Goal: Complete application form: Complete application form

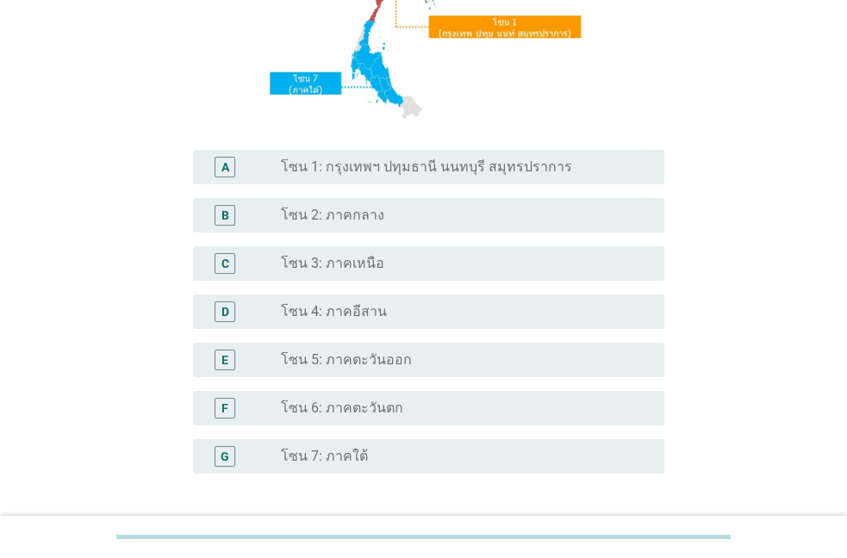
scroll to position [432, 0]
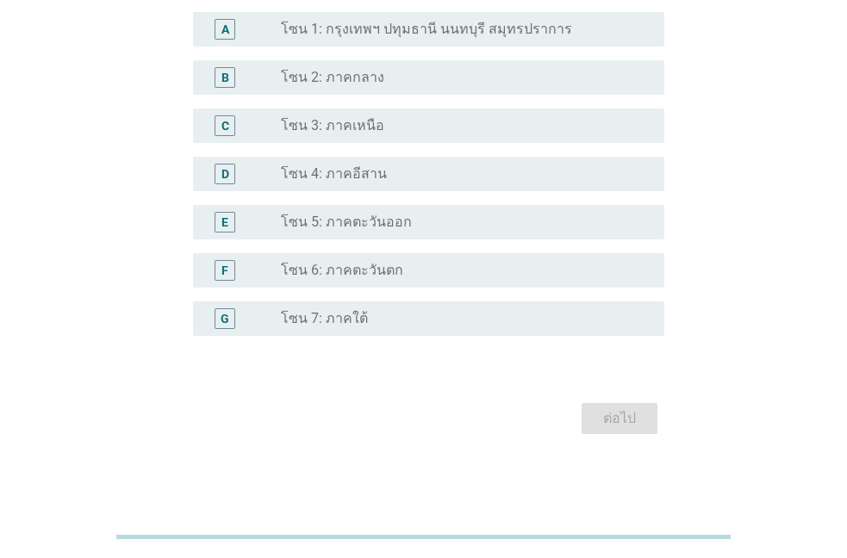
click at [304, 77] on label "โซน 2: ภาคกลาง" at bounding box center [332, 77] width 103 height 17
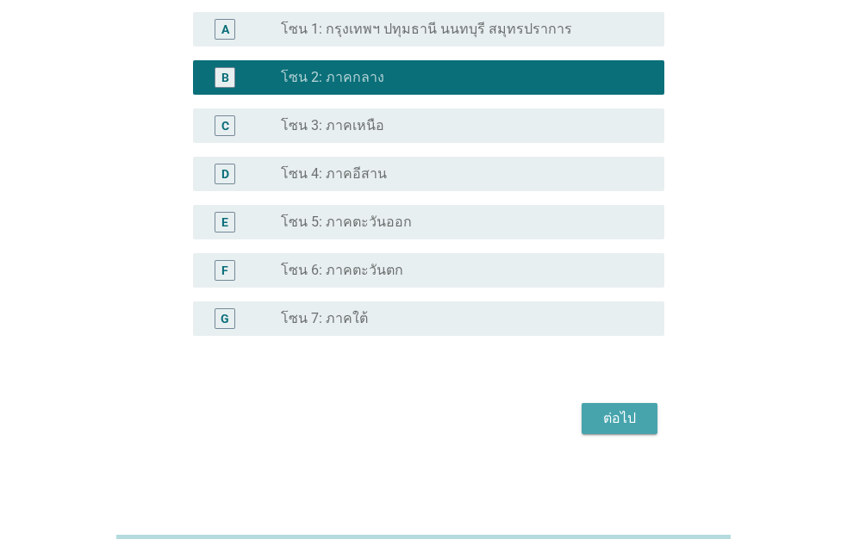
click at [624, 426] on div "ต่อไป" at bounding box center [619, 418] width 48 height 21
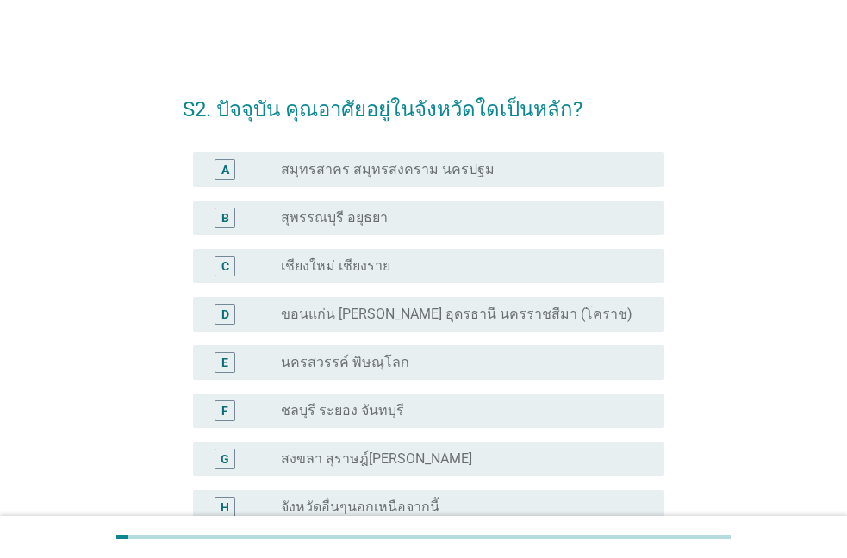
scroll to position [98, 0]
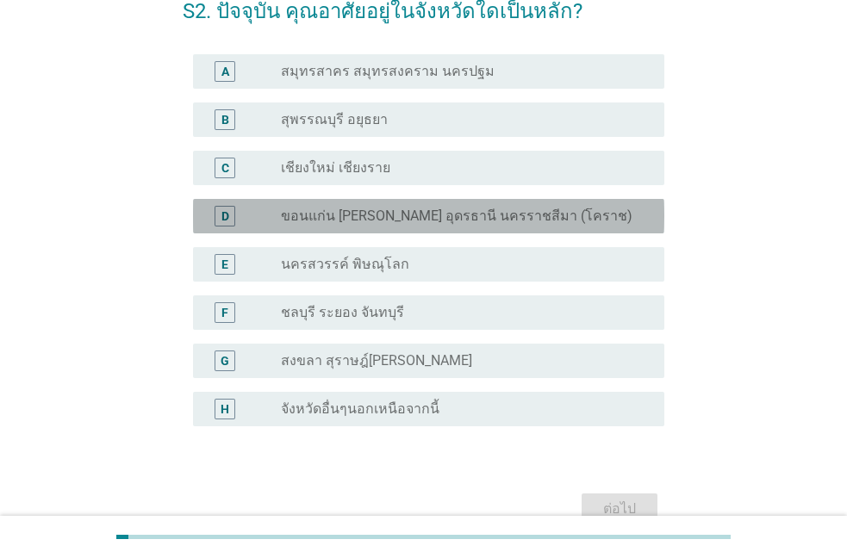
click at [299, 214] on label "ขอนแก่น [PERSON_NAME] อุดรธานี นครราชสีมา (โคราช)" at bounding box center [456, 216] width 351 height 17
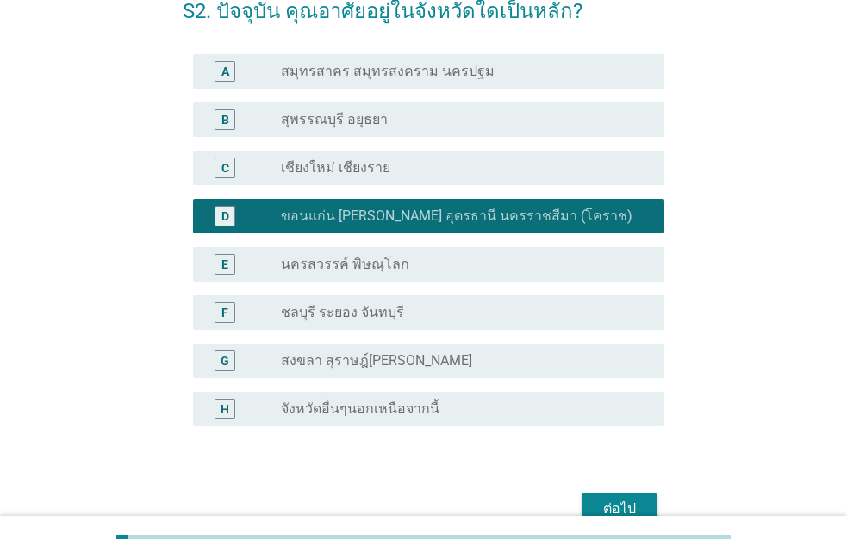
scroll to position [188, 0]
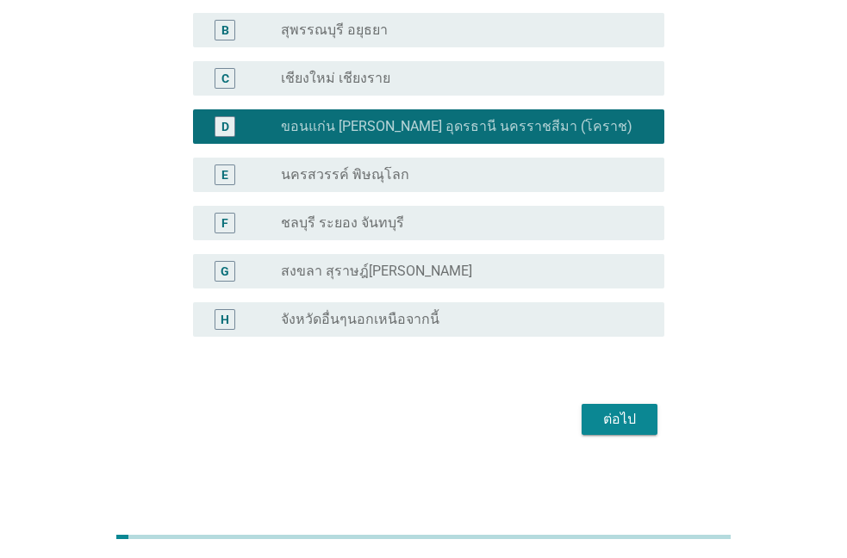
click at [403, 311] on label "จังหวัดอื่นๆนอกเหนือจากนี้" at bounding box center [360, 319] width 158 height 17
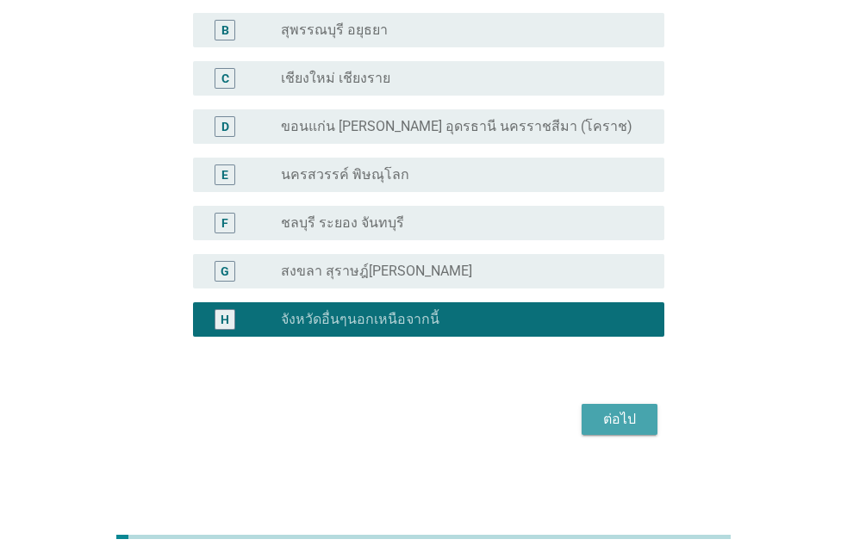
click at [630, 418] on div "ต่อไป" at bounding box center [619, 419] width 48 height 21
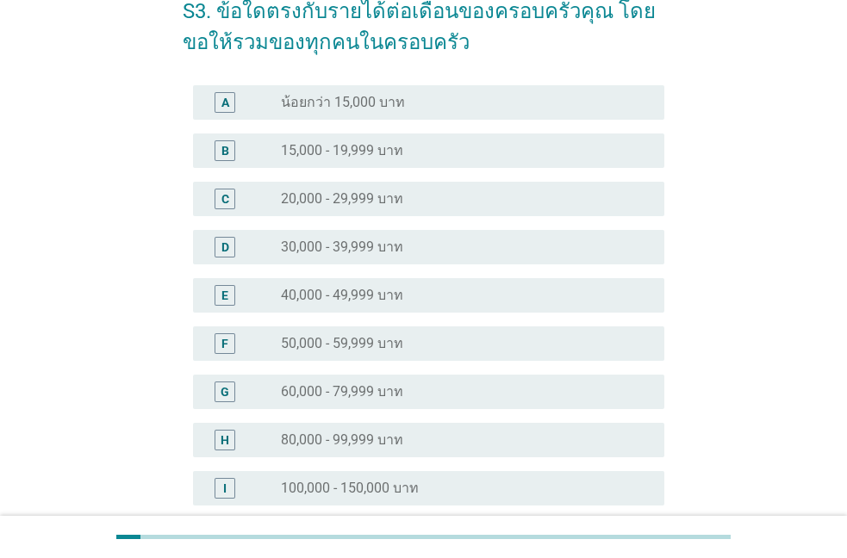
scroll to position [196, 0]
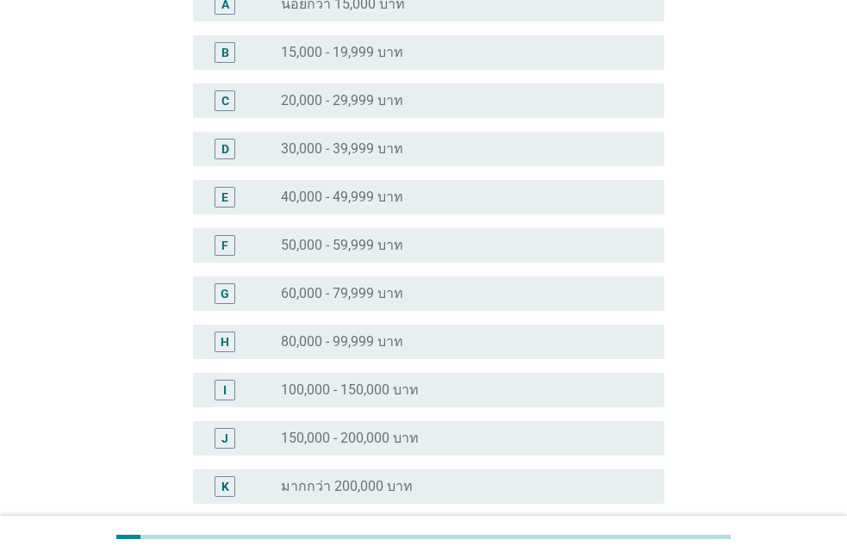
click at [269, 238] on div "F" at bounding box center [244, 245] width 74 height 21
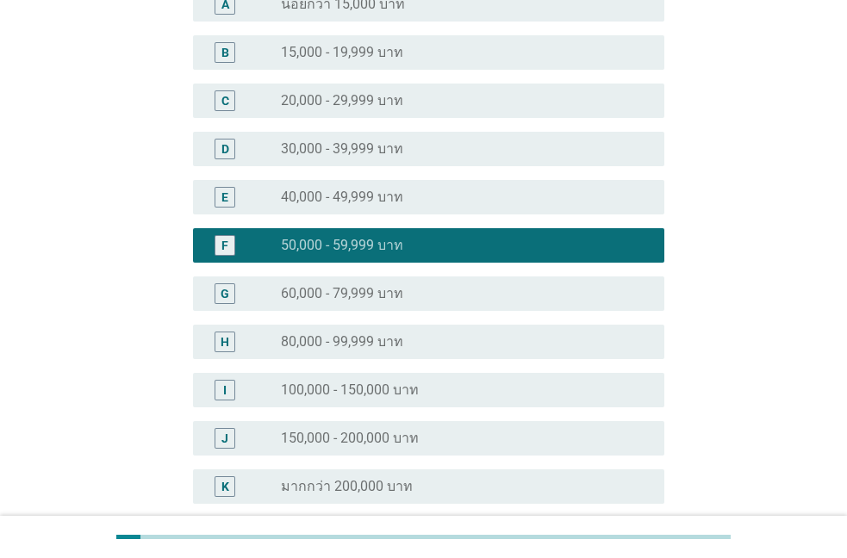
scroll to position [363, 0]
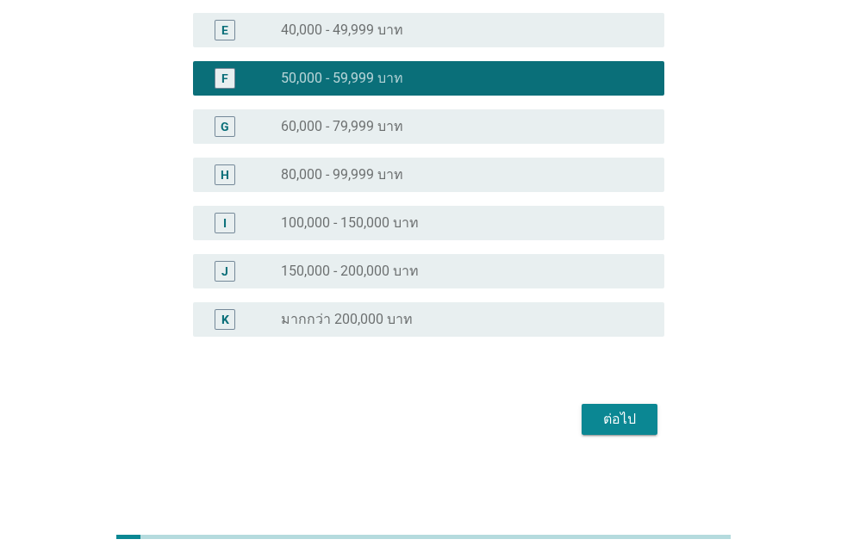
click at [611, 401] on div "ต่อไป" at bounding box center [423, 419] width 481 height 41
click at [593, 429] on button "ต่อไป" at bounding box center [619, 419] width 76 height 31
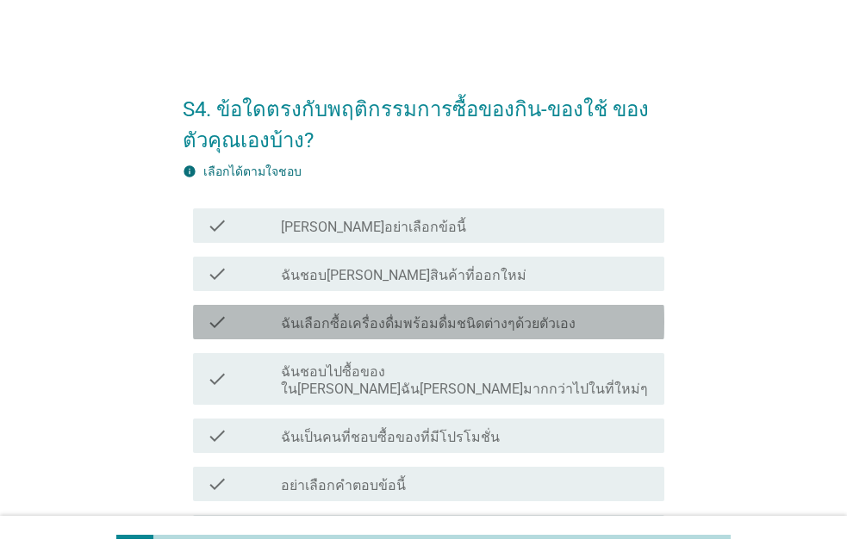
click at [297, 321] on label "ฉันเลือกซื้อเครื่องดื่มพร้อมดื่มชนิดต่างๆด้วยตัวเอง" at bounding box center [428, 323] width 295 height 17
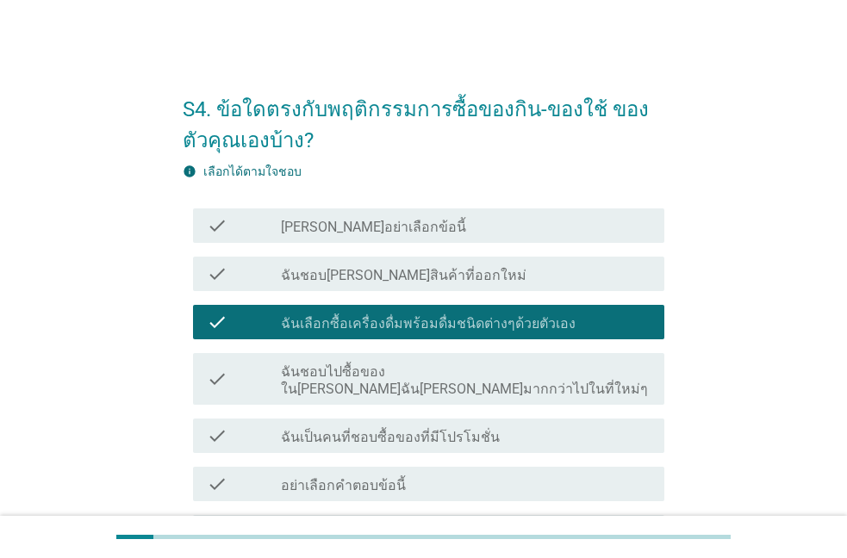
scroll to position [223, 0]
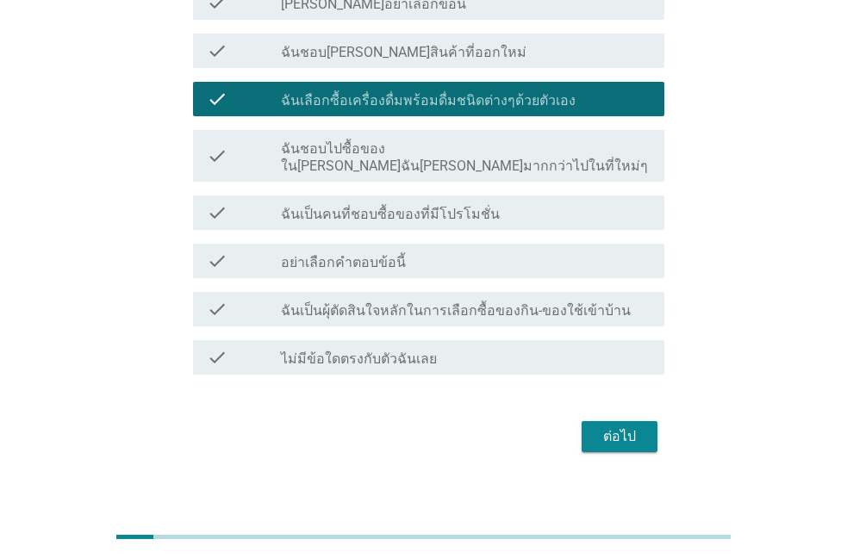
click at [319, 206] on label "ฉันเป็นคนที่ชอบซื้อของที่มีโปรโมชั่น" at bounding box center [390, 214] width 219 height 17
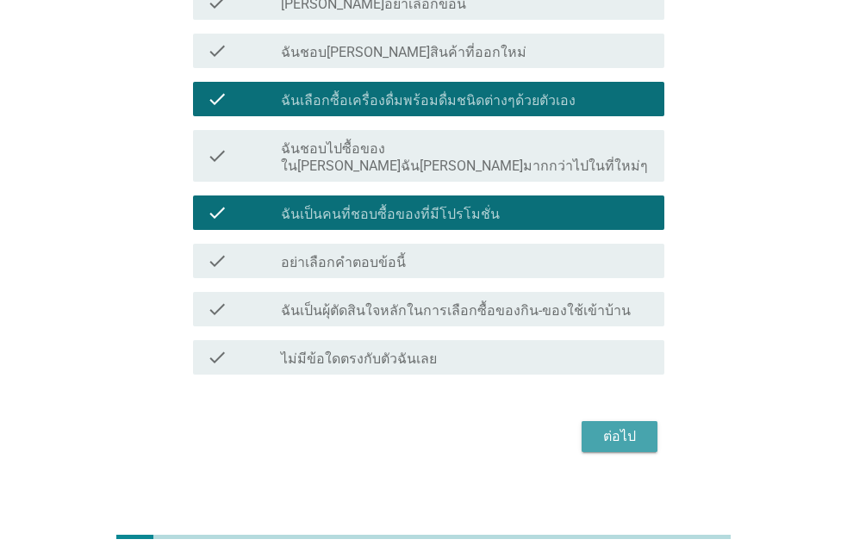
click at [635, 426] on div "ต่อไป" at bounding box center [619, 436] width 48 height 21
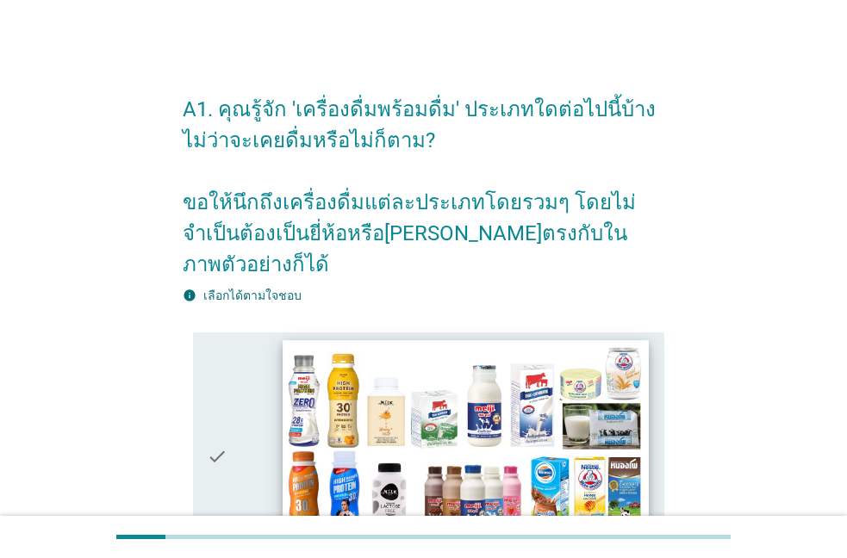
scroll to position [393, 0]
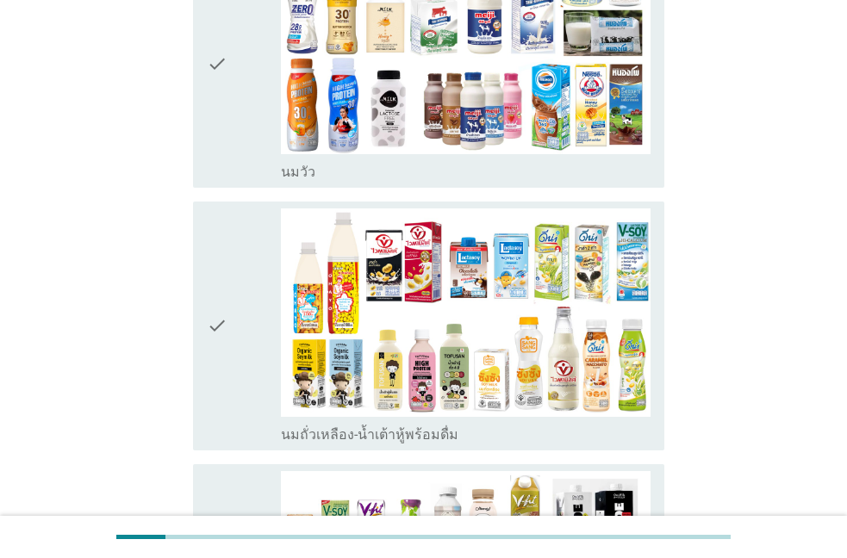
click at [247, 70] on div "check" at bounding box center [244, 64] width 74 height 235
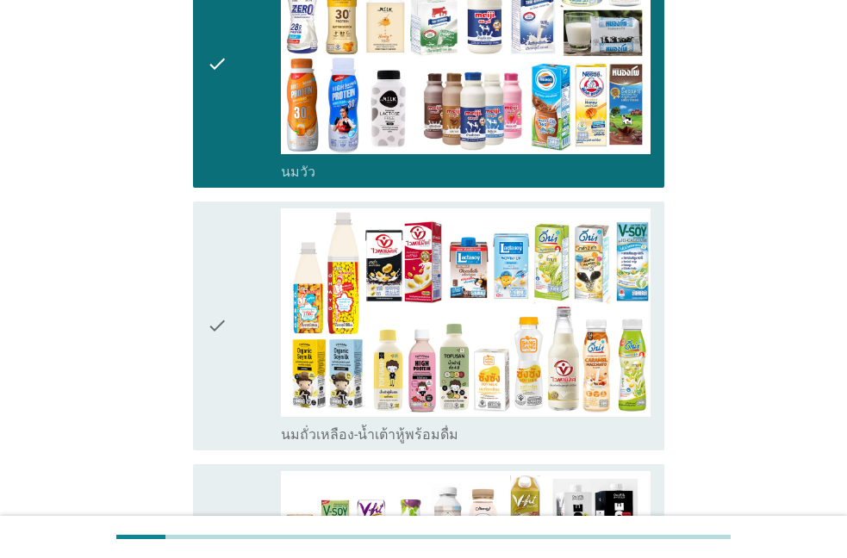
click at [224, 281] on icon "check" at bounding box center [217, 325] width 21 height 235
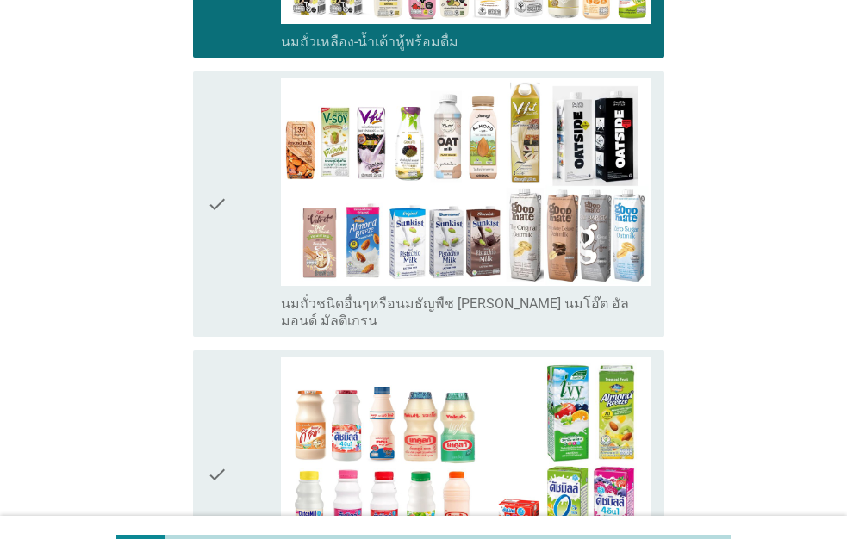
click at [218, 393] on icon "check" at bounding box center [217, 474] width 21 height 235
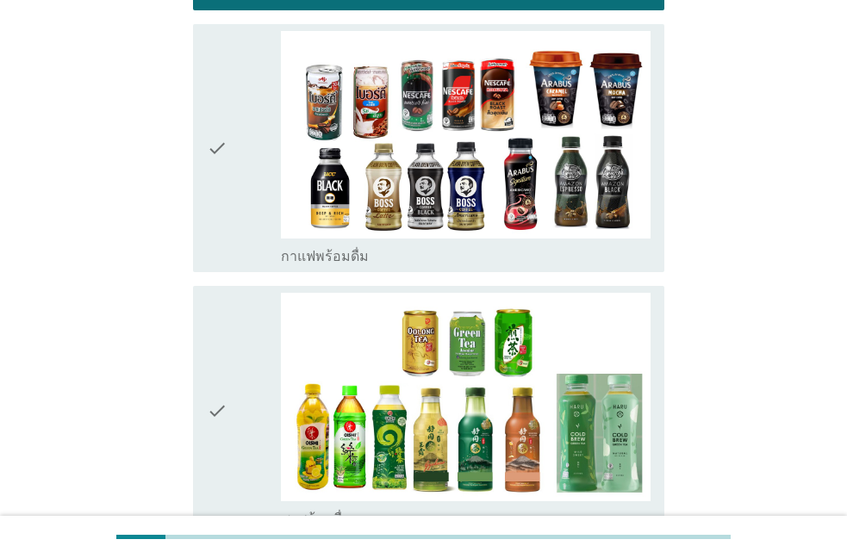
click at [219, 401] on icon "check" at bounding box center [217, 410] width 21 height 235
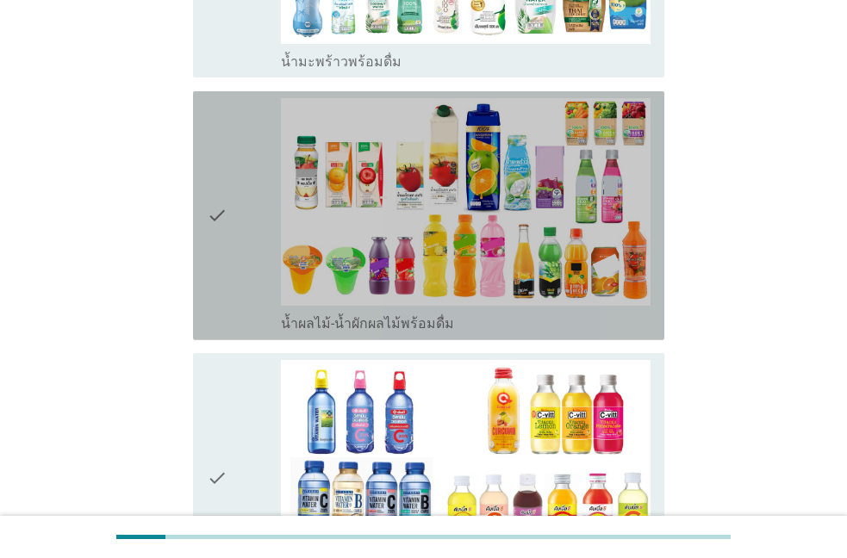
click at [229, 184] on div "check" at bounding box center [244, 215] width 74 height 235
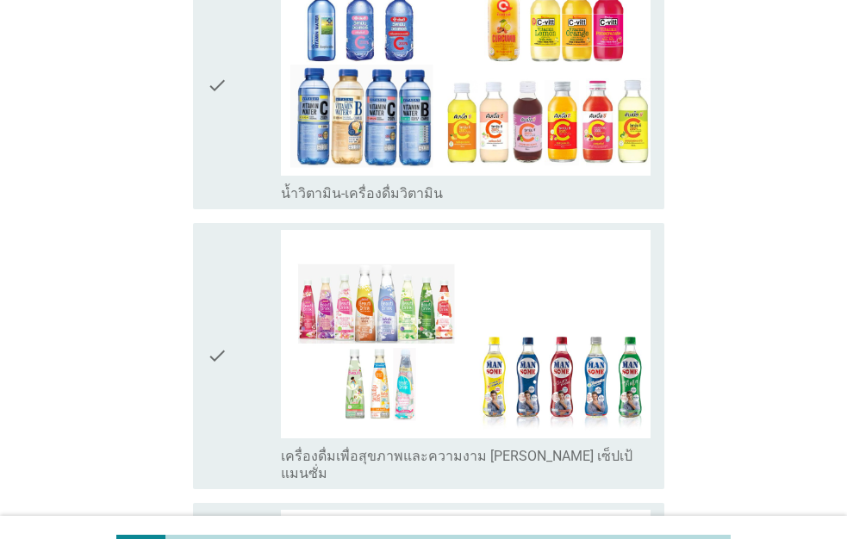
click at [228, 332] on div "check" at bounding box center [244, 356] width 74 height 252
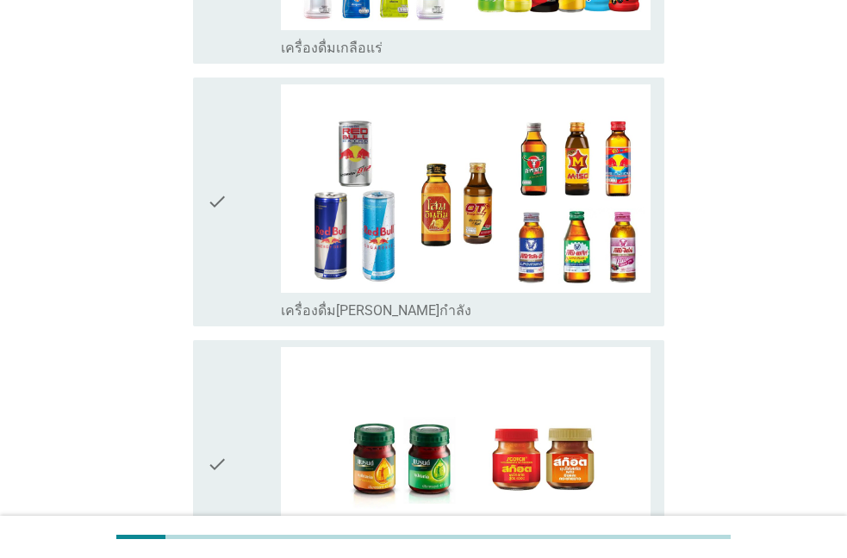
scroll to position [3633, 0]
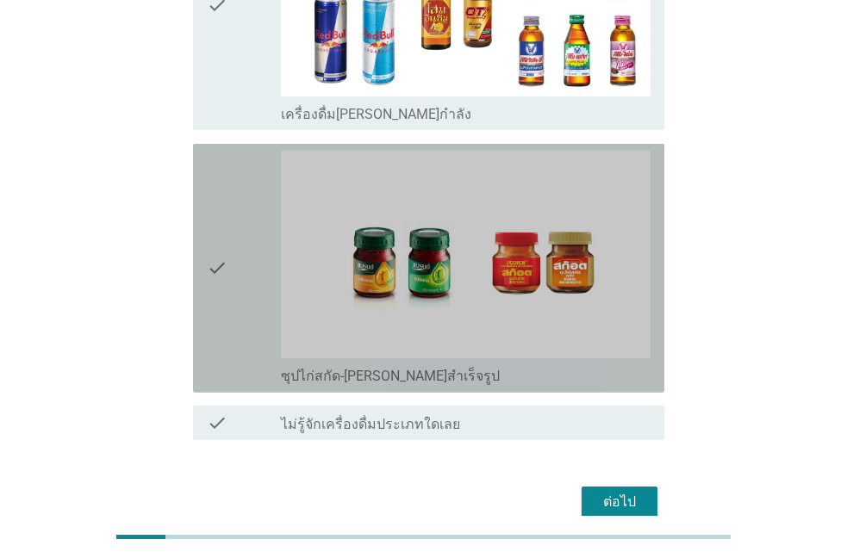
click at [238, 199] on div "check" at bounding box center [244, 268] width 74 height 235
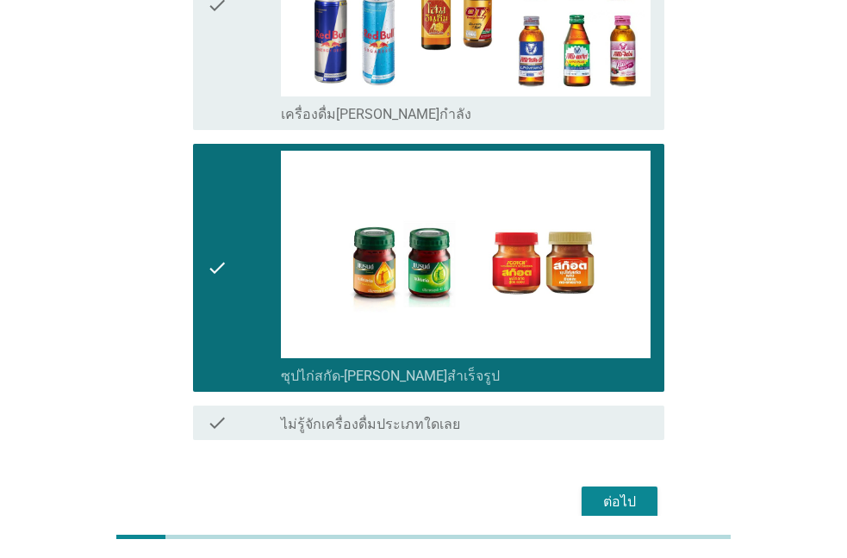
click at [628, 492] on div "ต่อไป" at bounding box center [619, 502] width 48 height 21
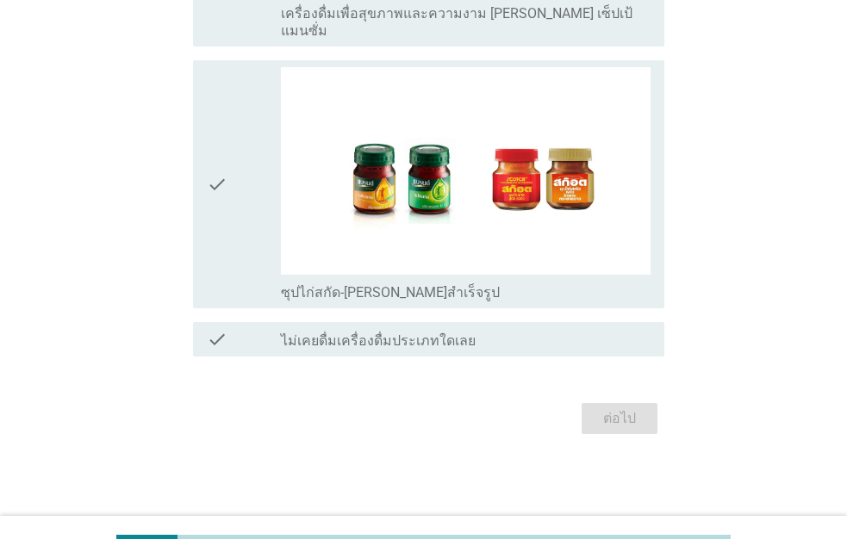
scroll to position [0, 0]
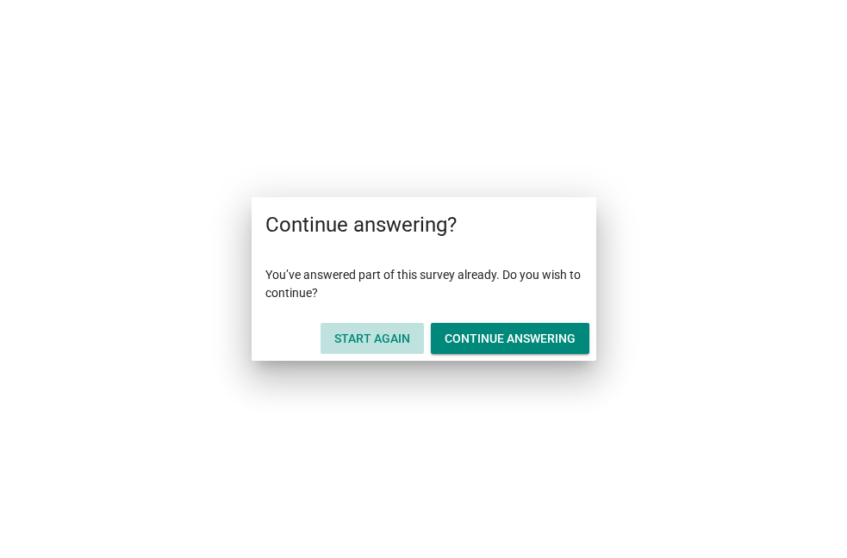
click at [383, 338] on div "Start Again" at bounding box center [372, 339] width 76 height 18
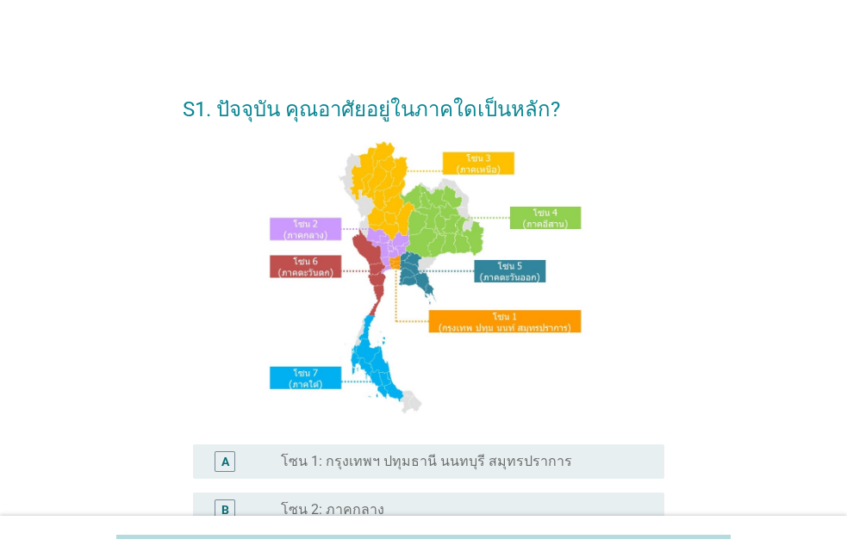
scroll to position [196, 0]
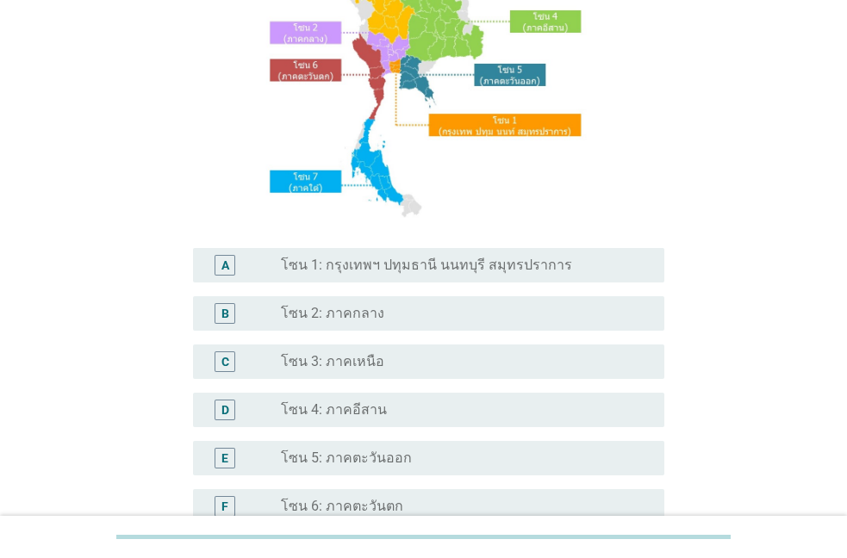
click at [317, 314] on label "โซน 2: ภาคกลาง" at bounding box center [332, 313] width 103 height 17
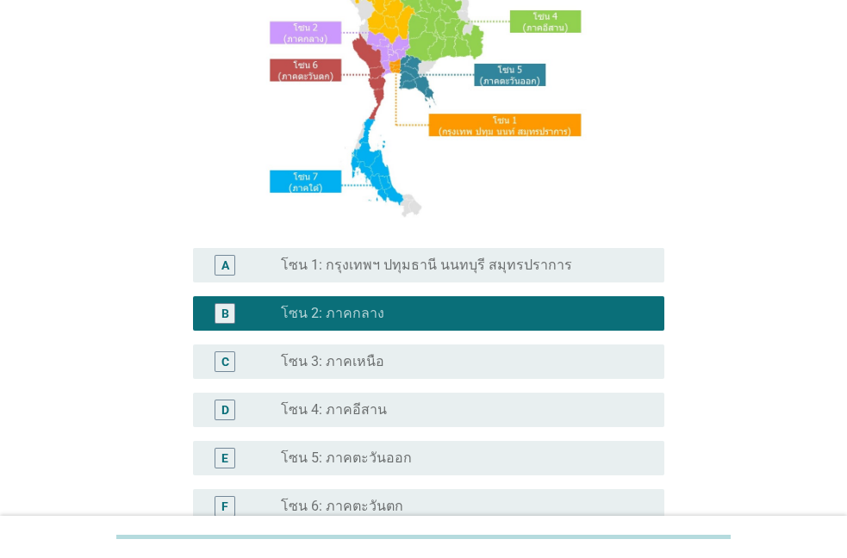
scroll to position [432, 0]
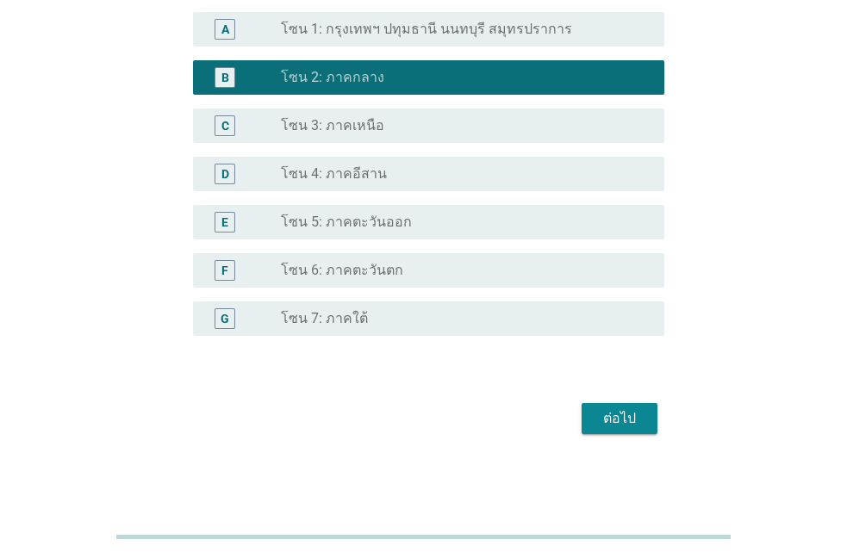
click at [600, 419] on div "ต่อไป" at bounding box center [619, 418] width 48 height 21
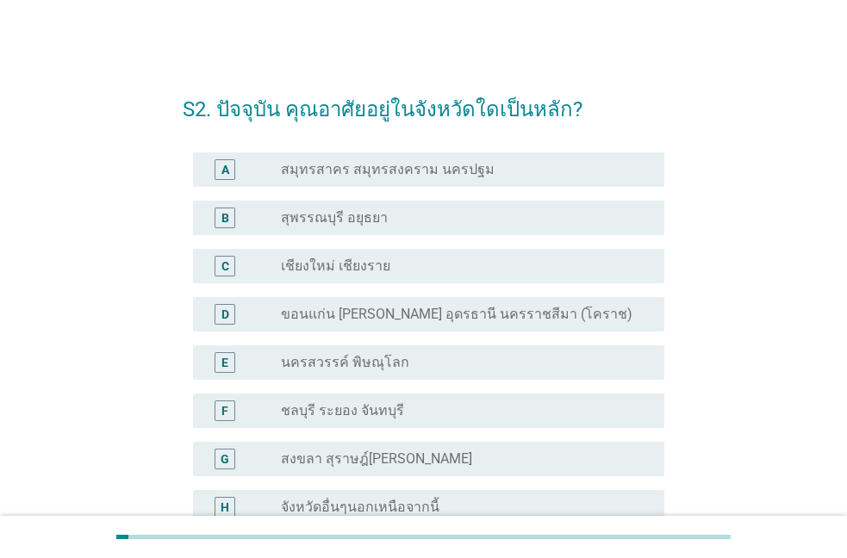
scroll to position [188, 0]
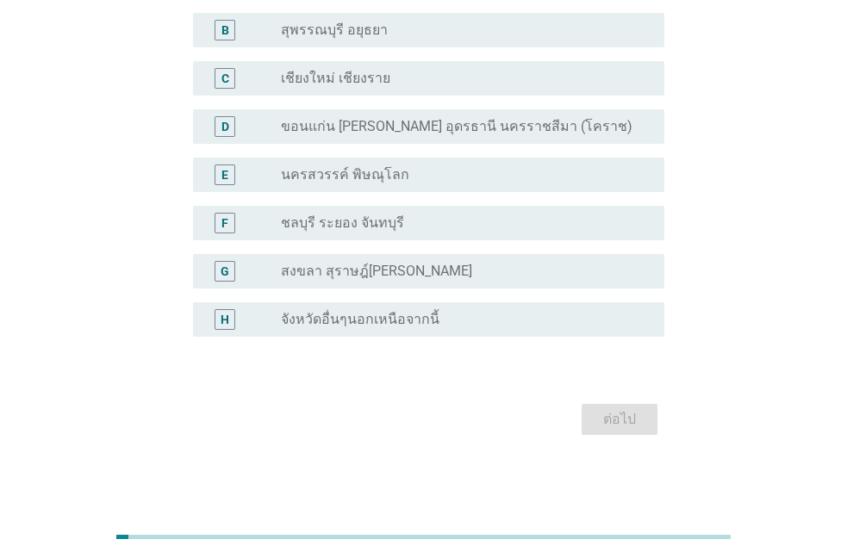
click at [313, 314] on label "จังหวัดอื่นๆนอกเหนือจากนี้" at bounding box center [360, 319] width 158 height 17
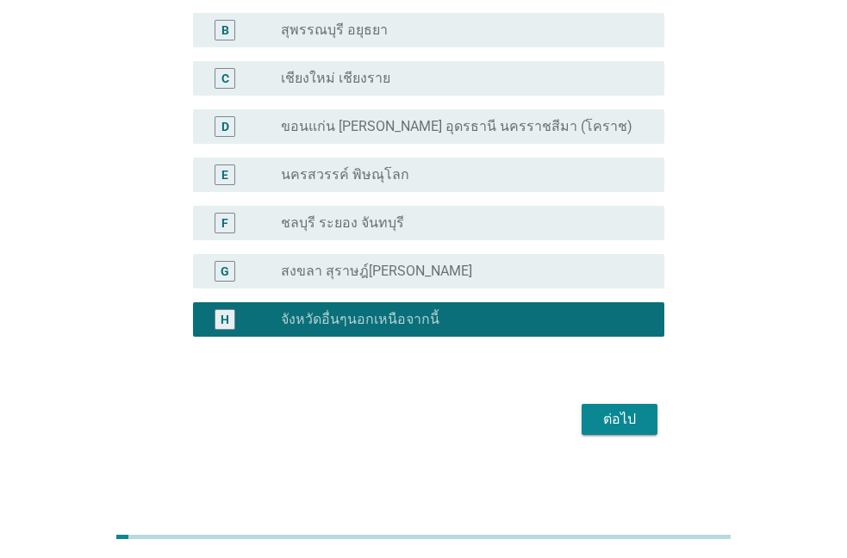
click at [597, 413] on div "ต่อไป" at bounding box center [619, 419] width 48 height 21
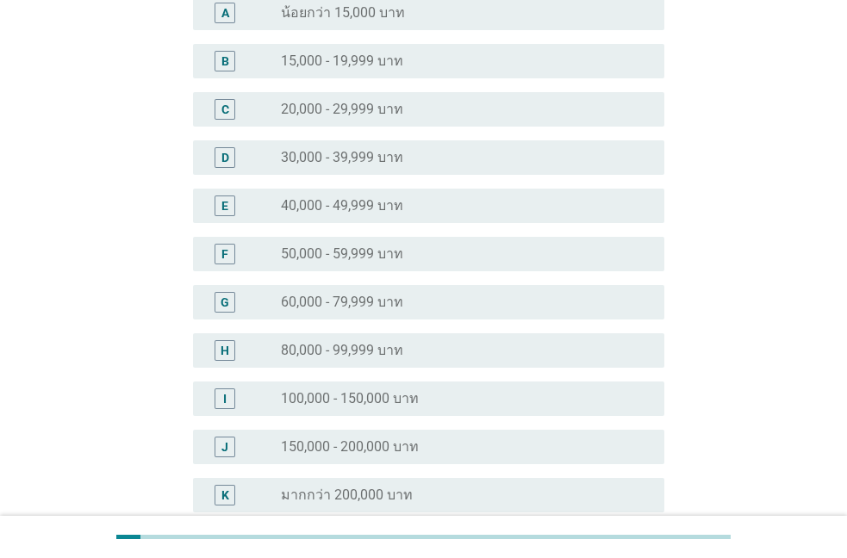
scroll to position [0, 0]
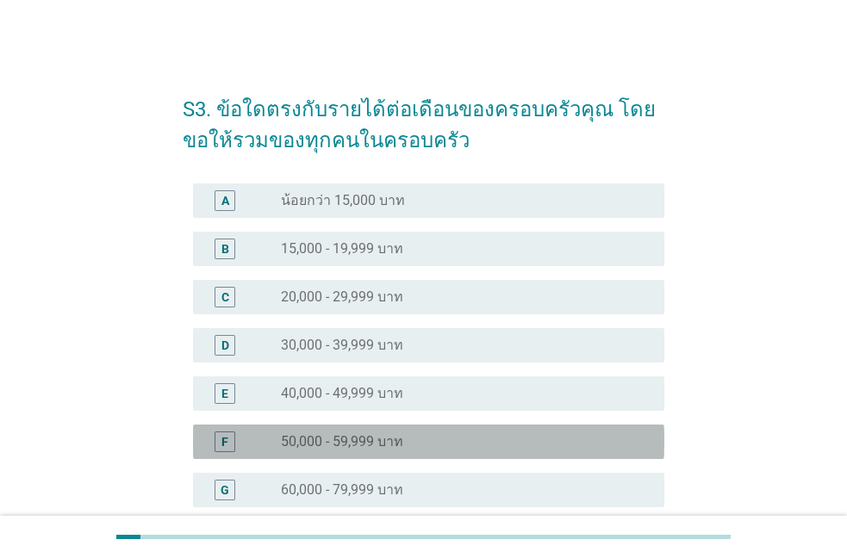
click at [296, 444] on label "50,000 - 59,999 บาท" at bounding box center [342, 441] width 122 height 17
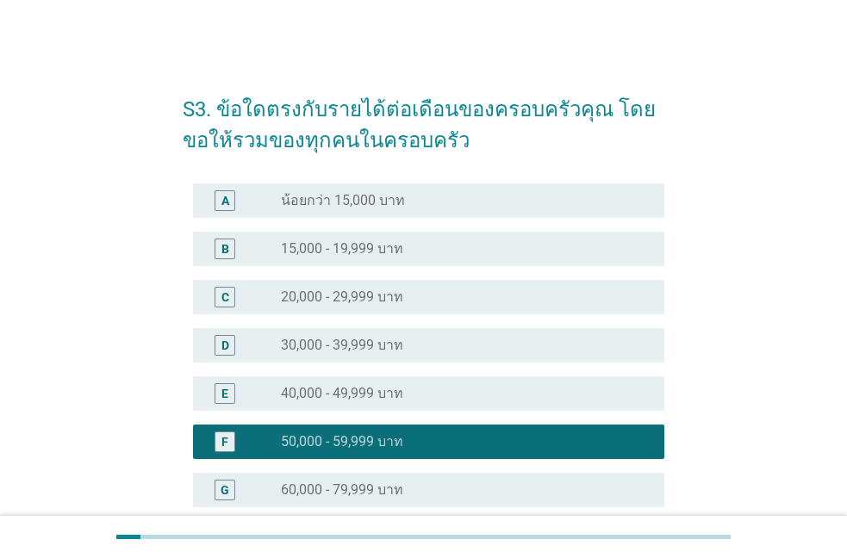
scroll to position [363, 0]
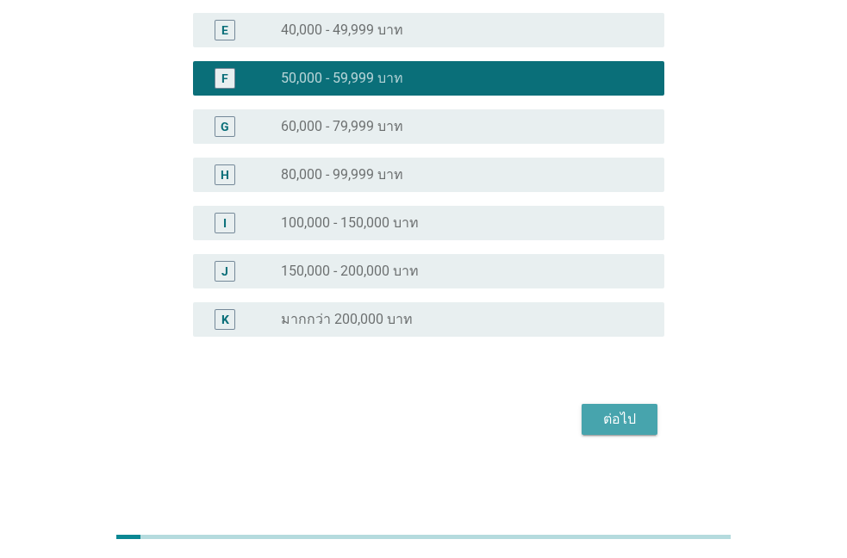
click at [634, 420] on div "ต่อไป" at bounding box center [619, 419] width 48 height 21
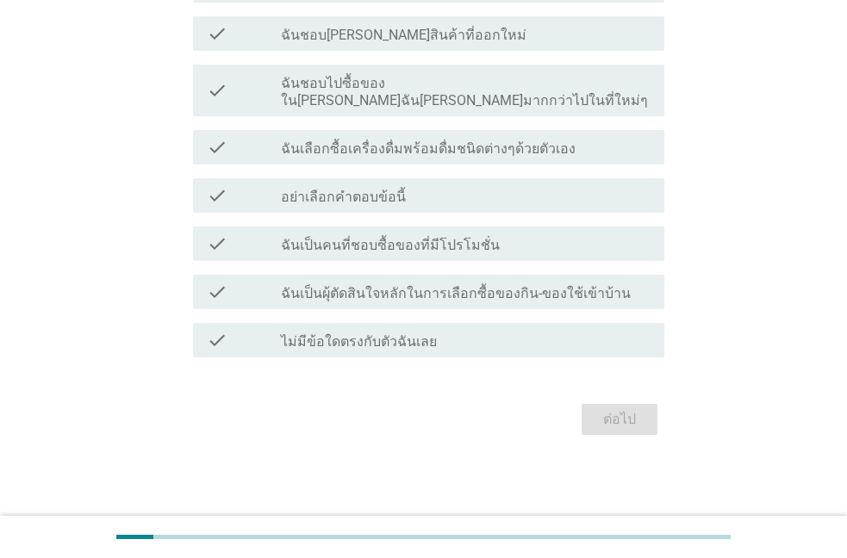
scroll to position [0, 0]
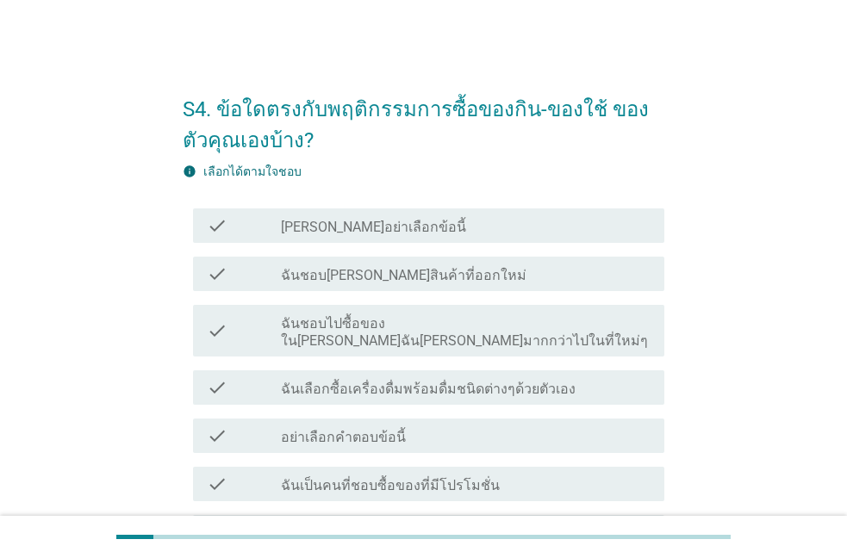
click at [321, 278] on label "ฉันชอบ[PERSON_NAME]สินค้าที่ออกใหม่" at bounding box center [403, 275] width 245 height 17
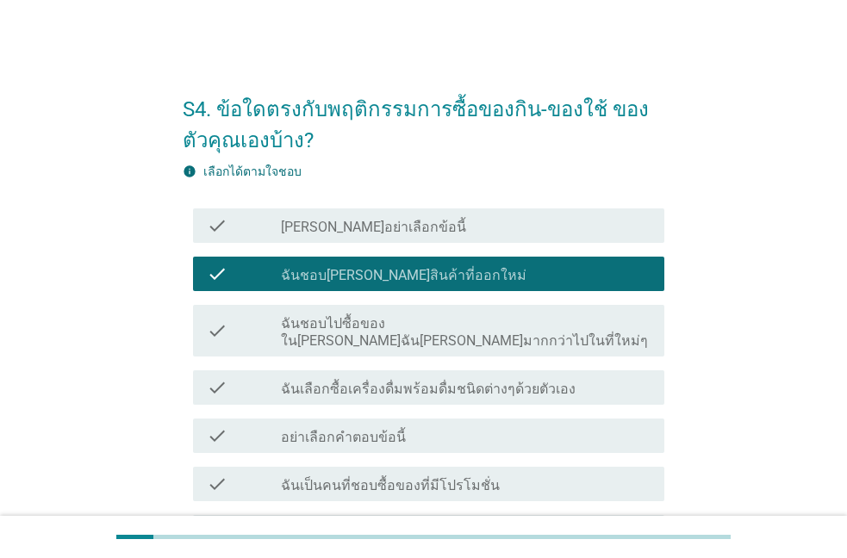
click at [307, 429] on label "อย่าเลือกคำตอบข้อนี้" at bounding box center [343, 437] width 125 height 17
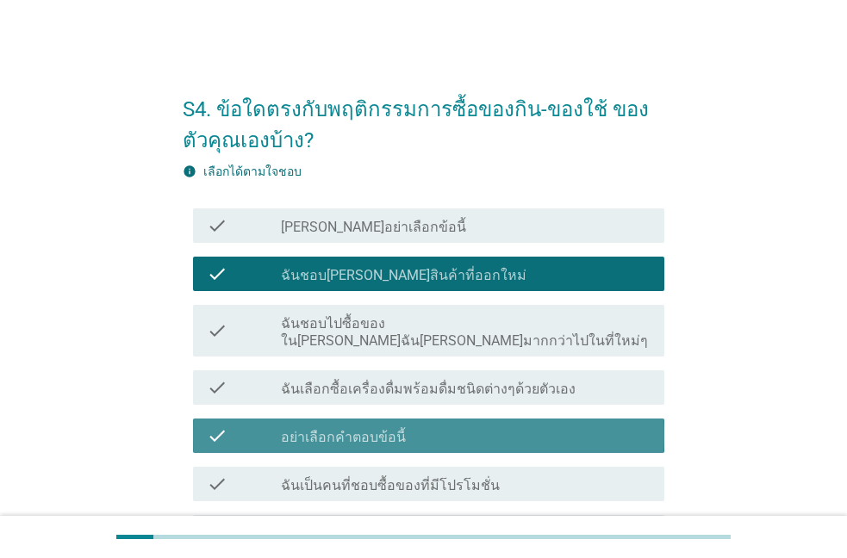
scroll to position [223, 0]
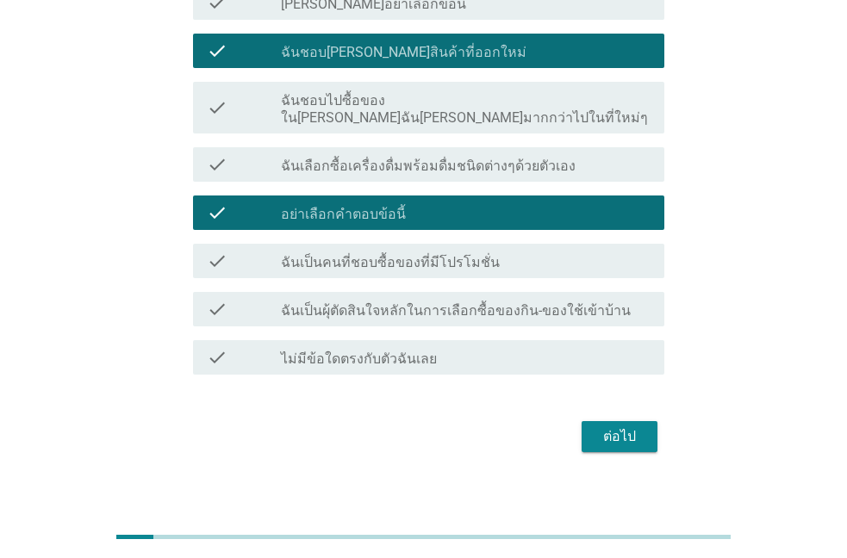
click at [600, 426] on div "ต่อไป" at bounding box center [619, 436] width 48 height 21
